Goal: Check status

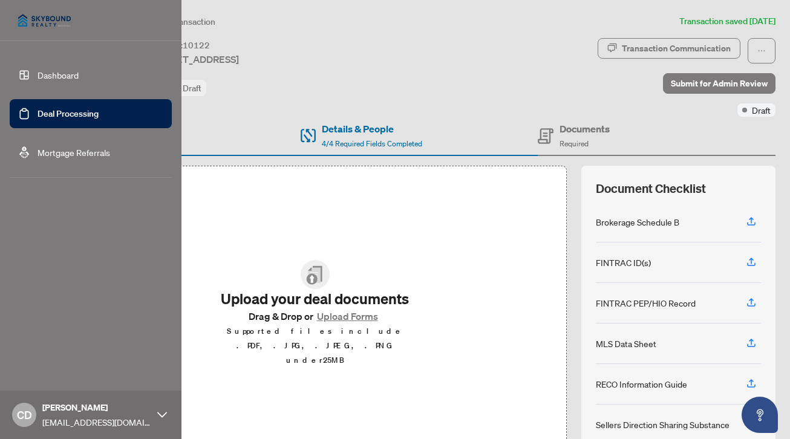
click at [37, 76] on link "Dashboard" at bounding box center [57, 75] width 41 height 11
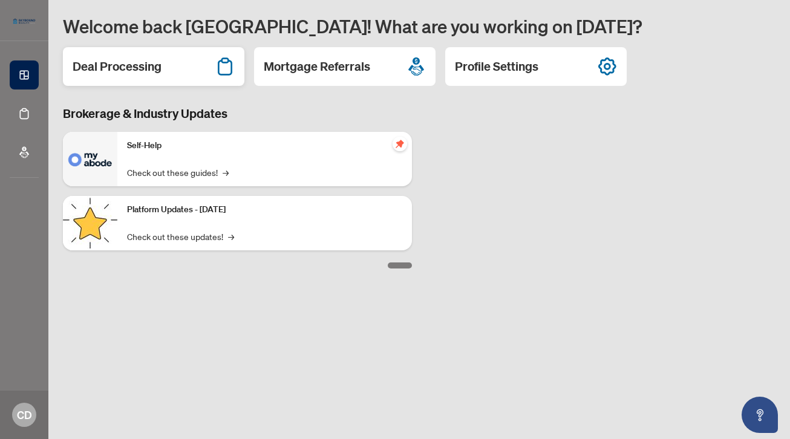
click at [219, 73] on icon at bounding box center [225, 66] width 15 height 18
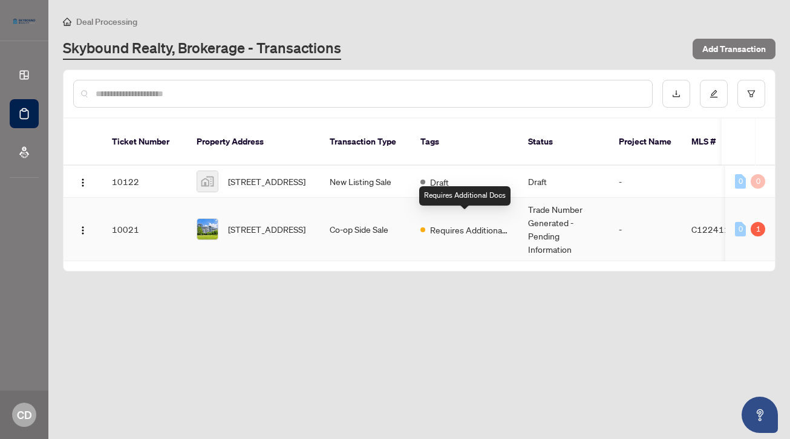
click at [475, 223] on span "Requires Additional Docs" at bounding box center [469, 229] width 79 height 13
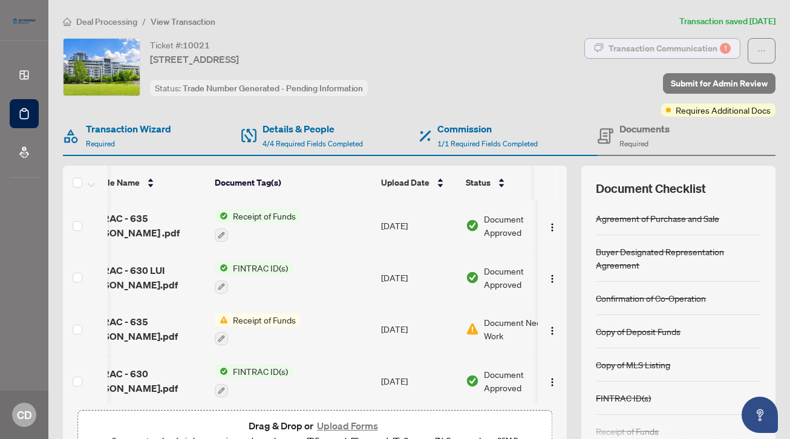
click at [712, 48] on div "Transaction Communication 1" at bounding box center [669, 48] width 122 height 19
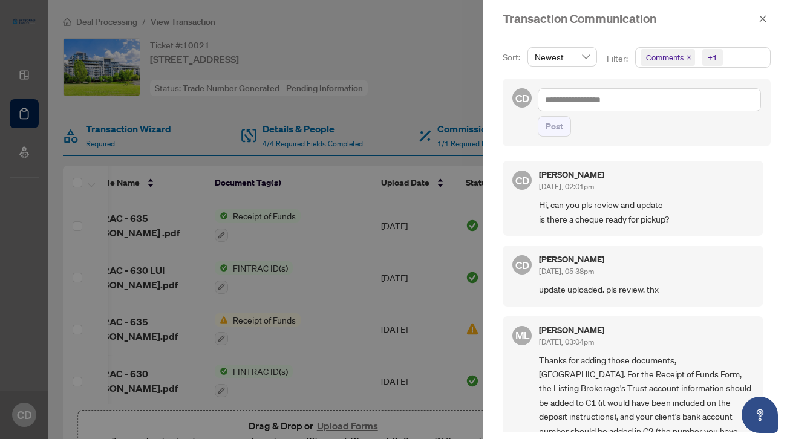
click at [589, 60] on div "Newest" at bounding box center [562, 56] width 70 height 19
click at [761, 21] on icon "close" at bounding box center [762, 18] width 7 height 7
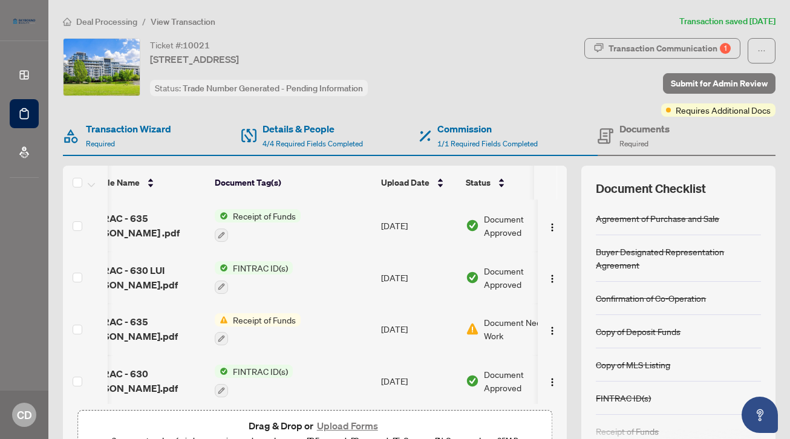
click at [433, 110] on div "Ticket #: 10021 [STREET_ADDRESS] Status: Trade Number Generated - Pending Infor…" at bounding box center [267, 77] width 415 height 79
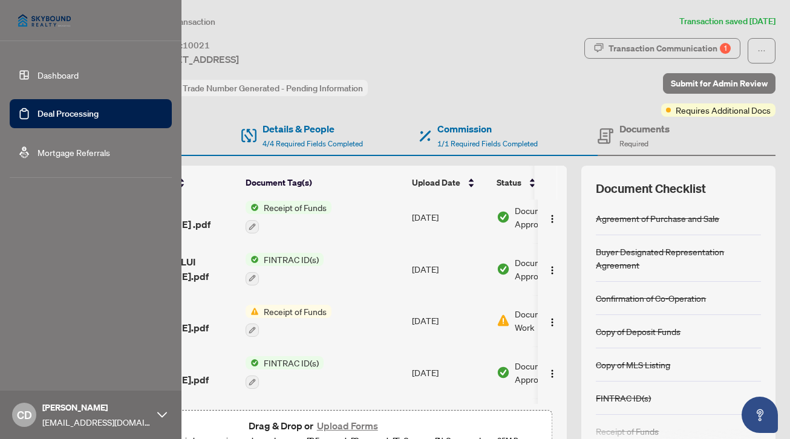
click at [37, 80] on link "Dashboard" at bounding box center [57, 75] width 41 height 11
